Goal: Find specific page/section: Find specific page/section

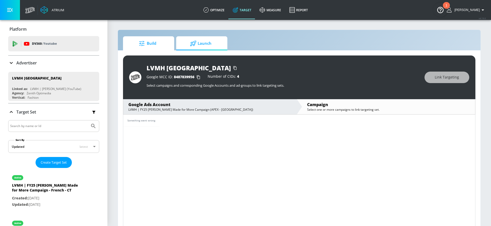
click at [142, 45] on icon at bounding box center [142, 44] width 7 height 6
click at [185, 41] on span "Launch" at bounding box center [200, 43] width 39 height 12
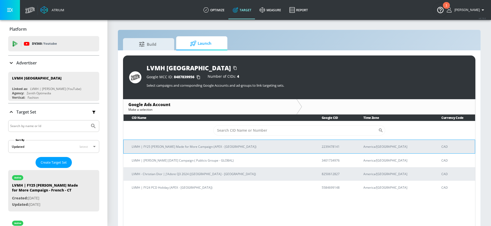
click at [204, 144] on p "LVMH | FY25 Hennessy Made for More Campaign (APEX - Canada)" at bounding box center [221, 146] width 178 height 5
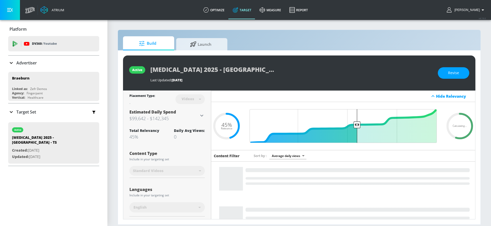
click at [210, 45] on span "Launch" at bounding box center [200, 44] width 39 height 12
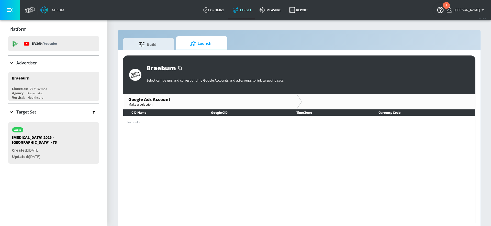
click at [185, 70] on div "Braeburn" at bounding box center [308, 68] width 323 height 8
click at [180, 67] on icon "button" at bounding box center [180, 68] width 8 height 8
